Goal: Use online tool/utility

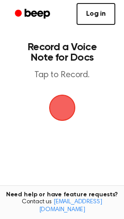
click at [65, 103] on span "button" at bounding box center [62, 107] width 24 height 24
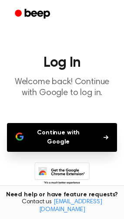
click at [50, 130] on button "Continue with Google" at bounding box center [62, 137] width 110 height 29
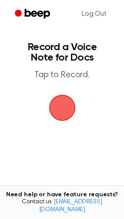
click at [69, 104] on span "button" at bounding box center [62, 107] width 24 height 24
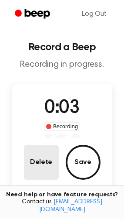
click at [43, 164] on button "Delete" at bounding box center [41, 162] width 35 height 35
